Goal: Information Seeking & Learning: Learn about a topic

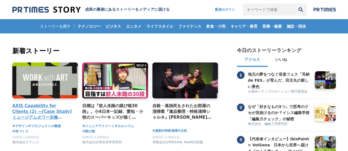
click at [61, 111] on h4 "AXIS Capability for Clients (2) —[Case Study] ミュージアムタワー京橋 「WORK with ART」" at bounding box center [42, 112] width 61 height 18
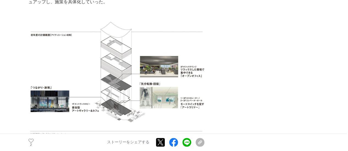
scroll to position [1401, 0]
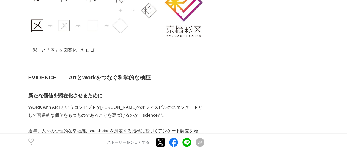
scroll to position [2583, 0]
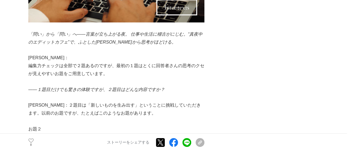
scroll to position [1978, 0]
